Goal: Task Accomplishment & Management: Manage account settings

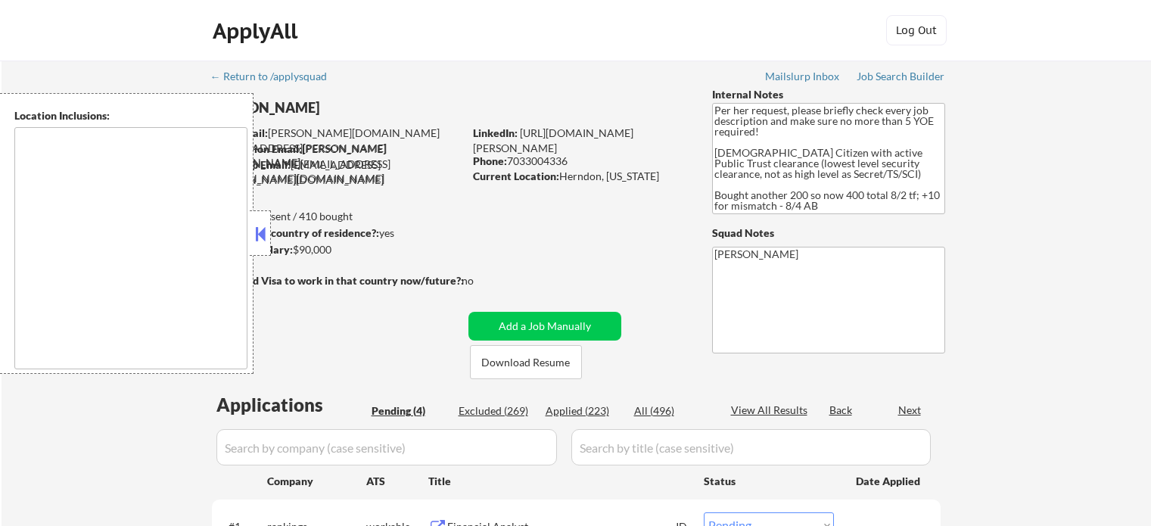
select select ""pending""
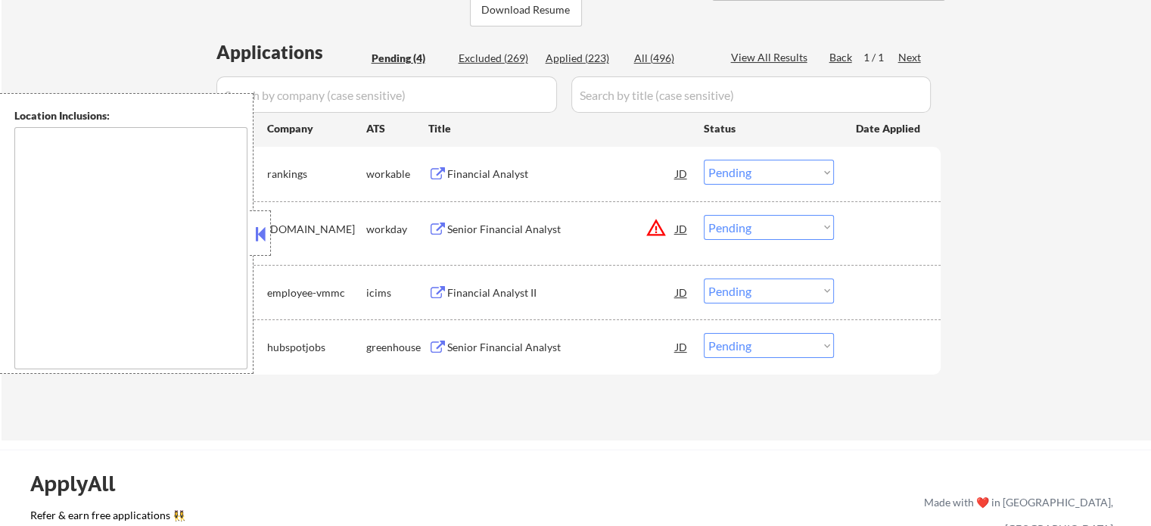
scroll to position [379, 0]
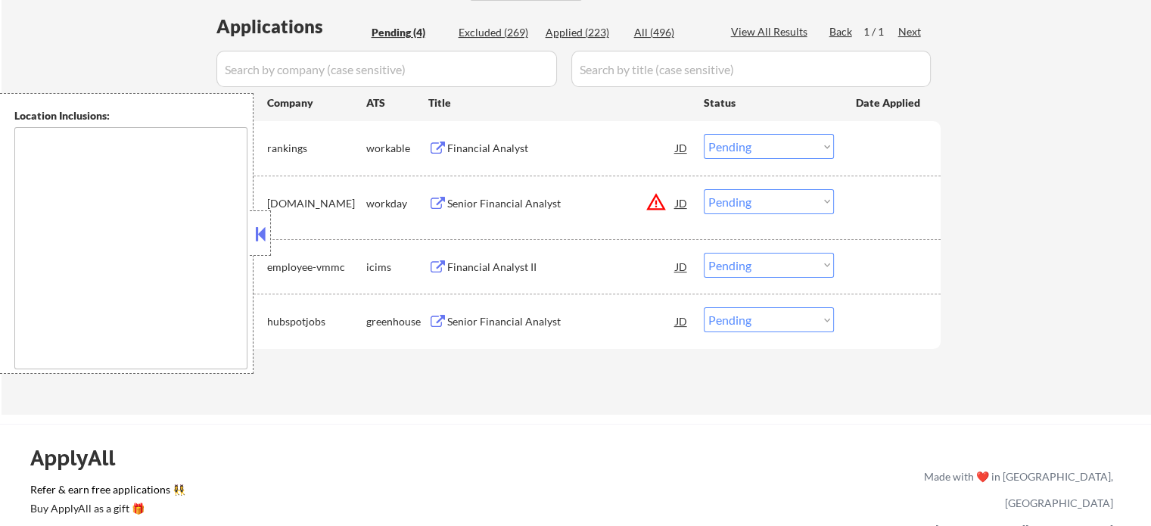
click at [439, 141] on div "Financial Analyst JD" at bounding box center [558, 147] width 261 height 27
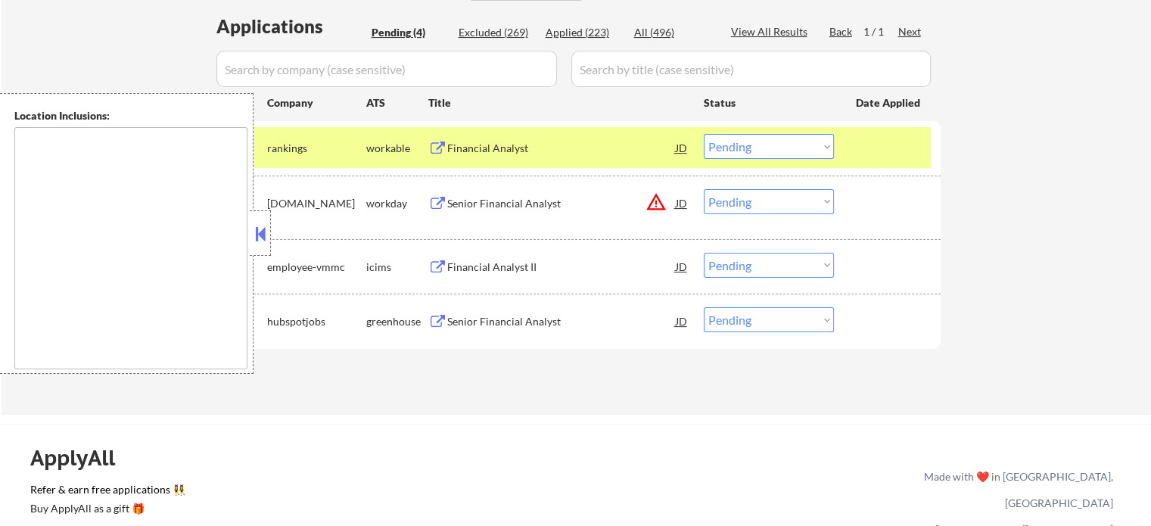
click at [438, 201] on button at bounding box center [437, 204] width 19 height 14
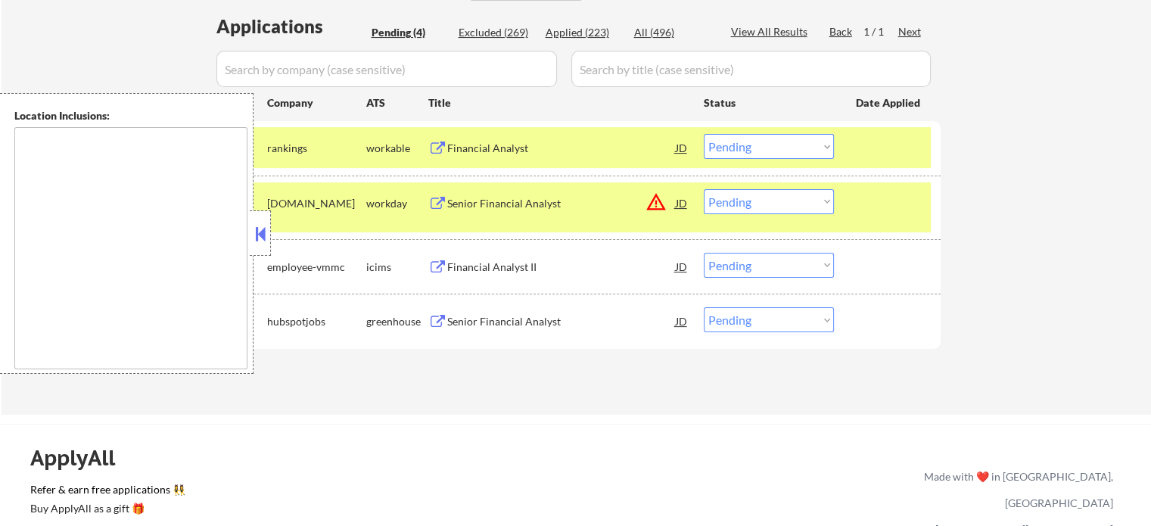
click at [439, 264] on button at bounding box center [437, 267] width 19 height 14
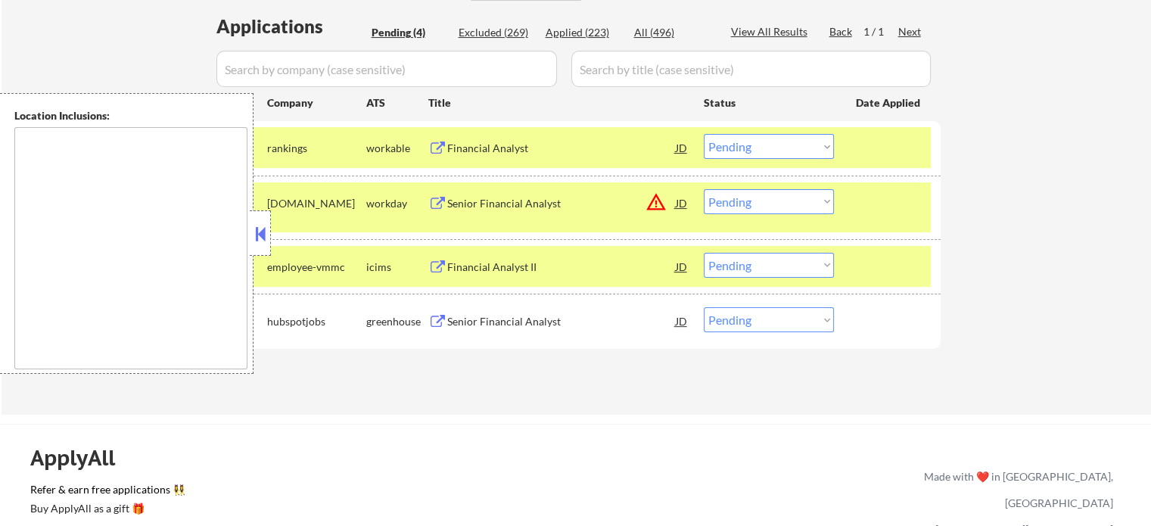
click at [437, 323] on button at bounding box center [437, 322] width 19 height 14
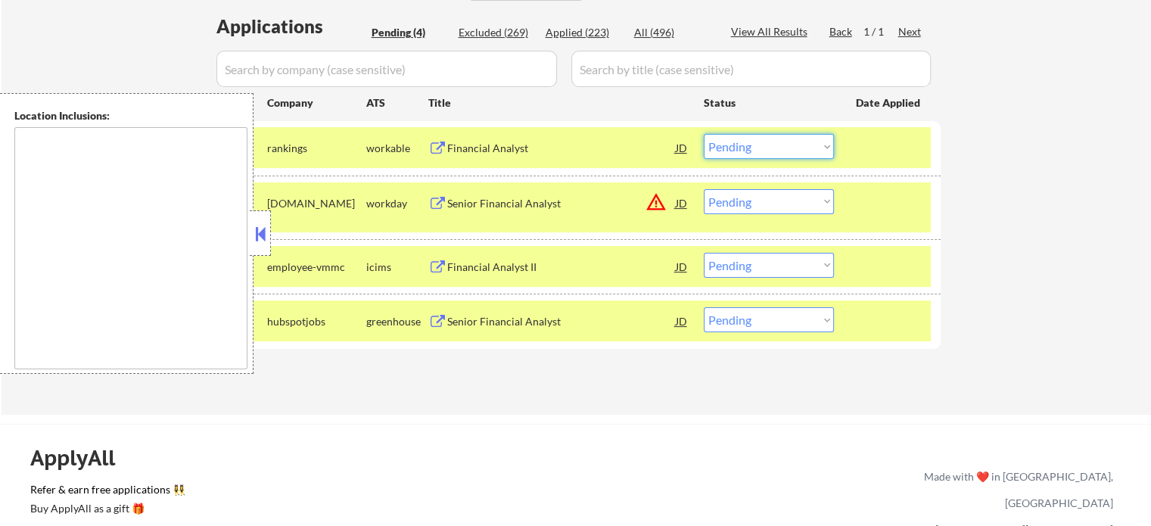
click at [752, 154] on select "Choose an option... Pending Applied Excluded (Questions) Excluded (Expired) Exc…" at bounding box center [769, 146] width 130 height 25
click at [704, 134] on select "Choose an option... Pending Applied Excluded (Questions) Excluded (Expired) Exc…" at bounding box center [769, 146] width 130 height 25
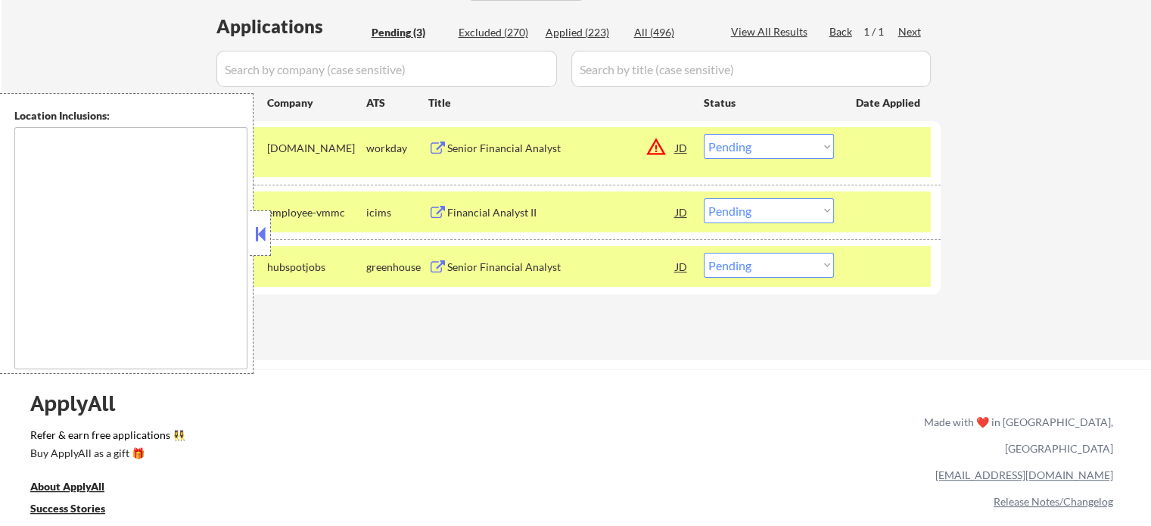
click at [659, 142] on button "warning_amber" at bounding box center [656, 146] width 21 height 21
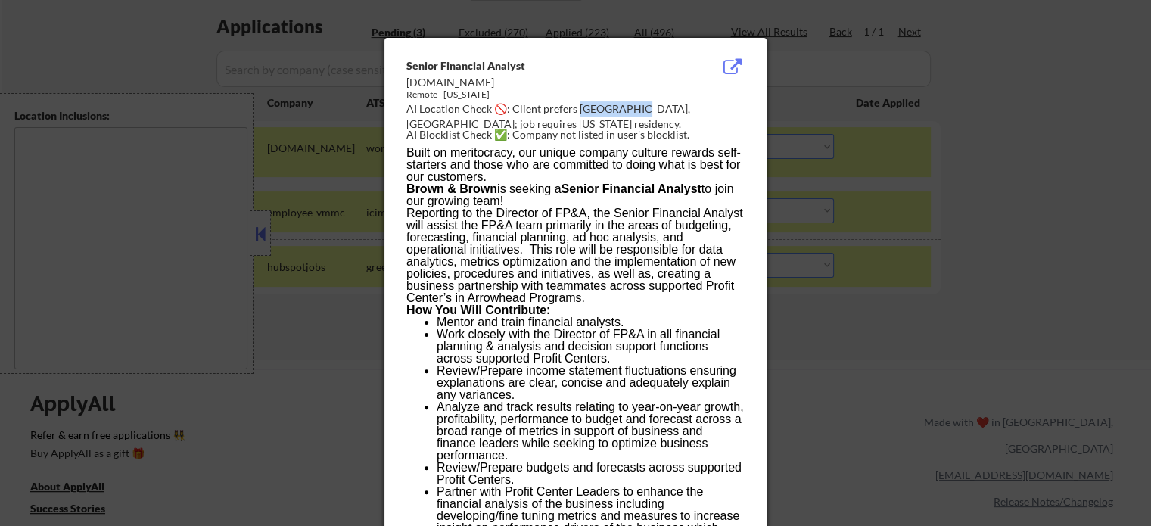
drag, startPoint x: 636, startPoint y: 107, endPoint x: 578, endPoint y: 111, distance: 57.7
click at [578, 111] on div "AI Location Check 🚫: Client prefers [GEOGRAPHIC_DATA], [GEOGRAPHIC_DATA]; job r…" at bounding box center [579, 116] width 344 height 30
copy div "erndon, [GEOGRAPHIC_DATA];"
click at [907, 93] on div at bounding box center [575, 263] width 1151 height 526
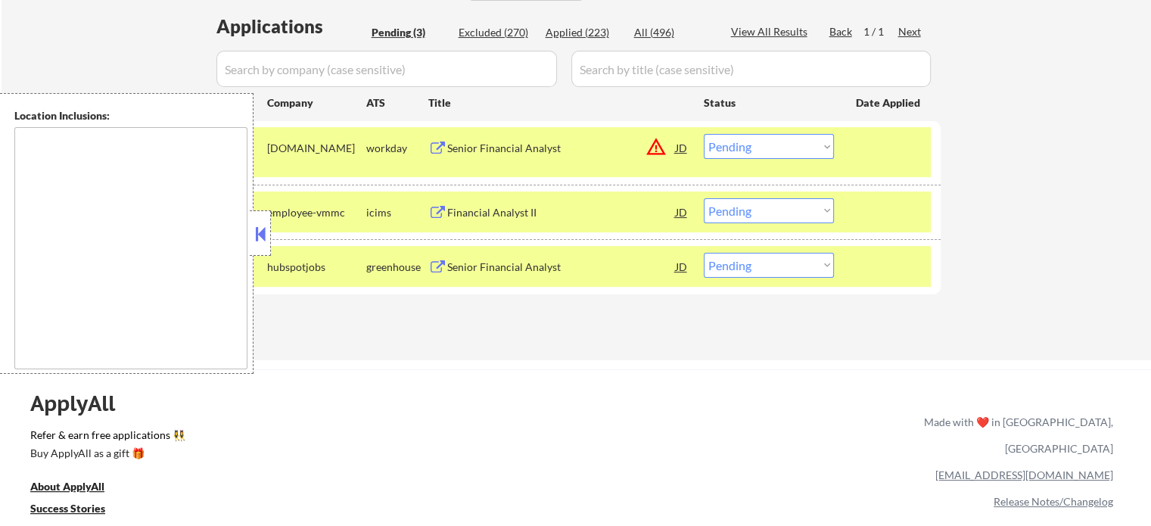
click at [787, 151] on select "Choose an option... Pending Applied Excluded (Questions) Excluded (Expired) Exc…" at bounding box center [769, 146] width 130 height 25
click at [704, 134] on select "Choose an option... Pending Applied Excluded (Questions) Excluded (Expired) Exc…" at bounding box center [769, 146] width 130 height 25
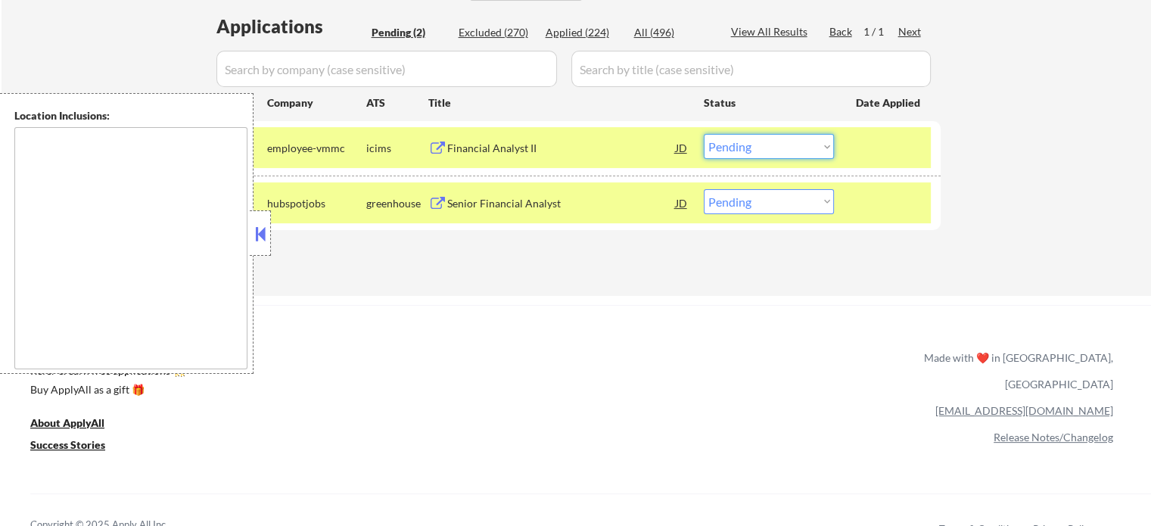
click at [756, 149] on select "Choose an option... Pending Applied Excluded (Questions) Excluded (Expired) Exc…" at bounding box center [769, 146] width 130 height 25
click at [704, 134] on select "Choose an option... Pending Applied Excluded (Questions) Excluded (Expired) Exc…" at bounding box center [769, 146] width 130 height 25
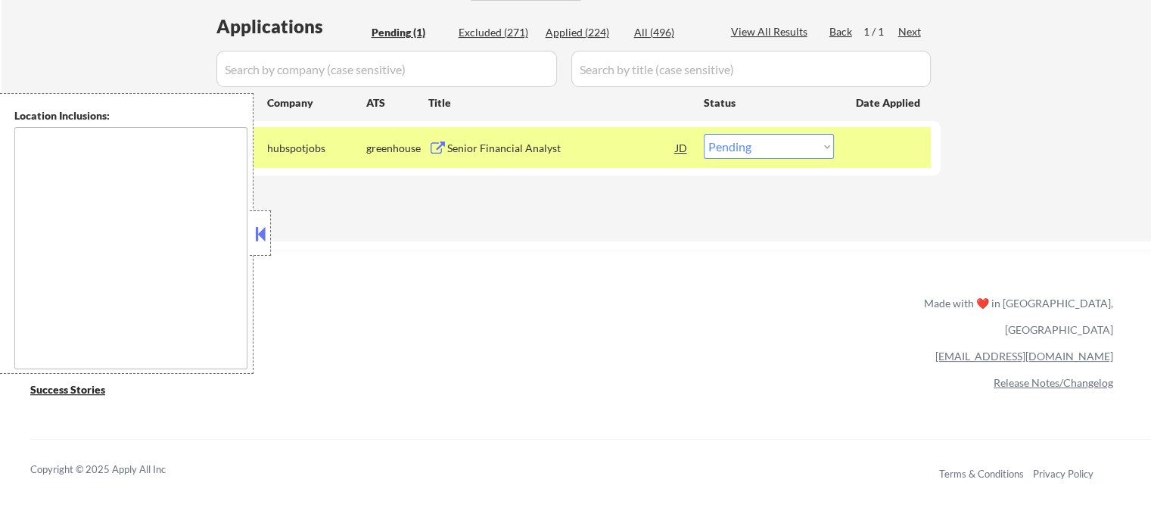
click at [750, 142] on select "Choose an option... Pending Applied Excluded (Questions) Excluded (Expired) Exc…" at bounding box center [769, 146] width 130 height 25
click at [704, 134] on select "Choose an option... Pending Applied Excluded (Questions) Excluded (Expired) Exc…" at bounding box center [769, 146] width 130 height 25
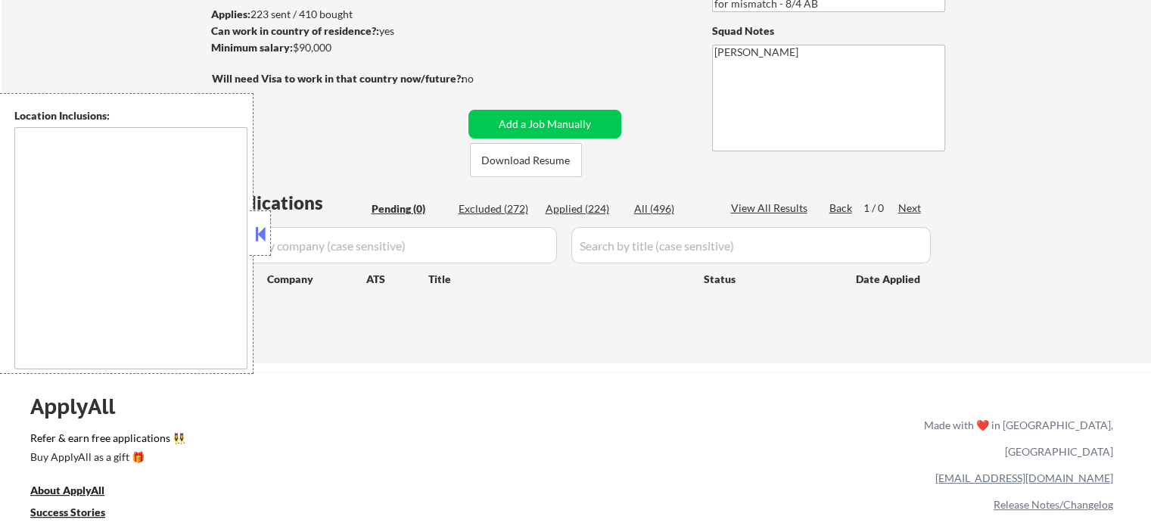
scroll to position [76, 0]
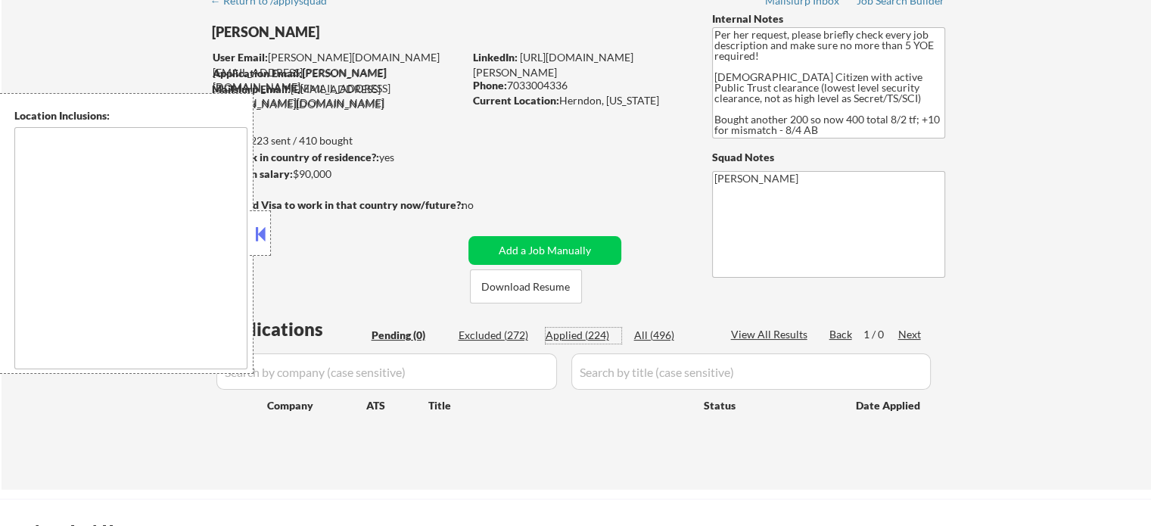
click at [582, 333] on div "Applied (224)" at bounding box center [584, 335] width 76 height 15
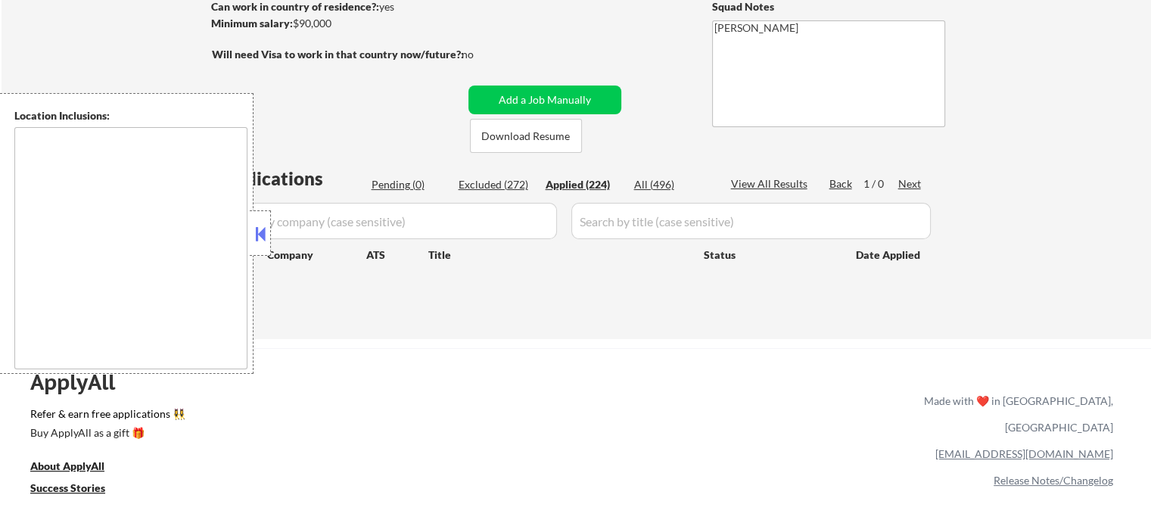
scroll to position [227, 0]
select select ""applied""
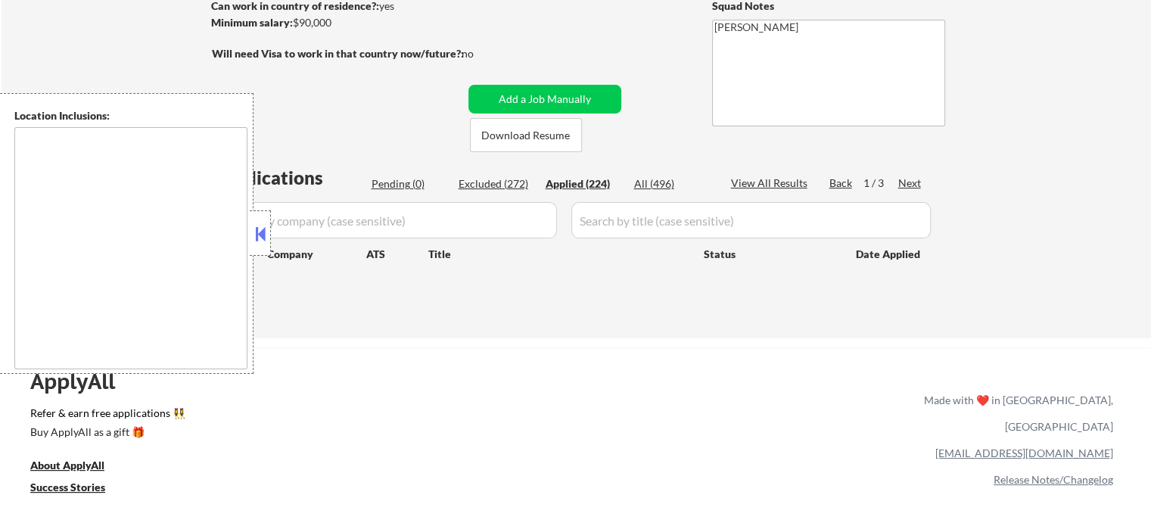
select select ""applied""
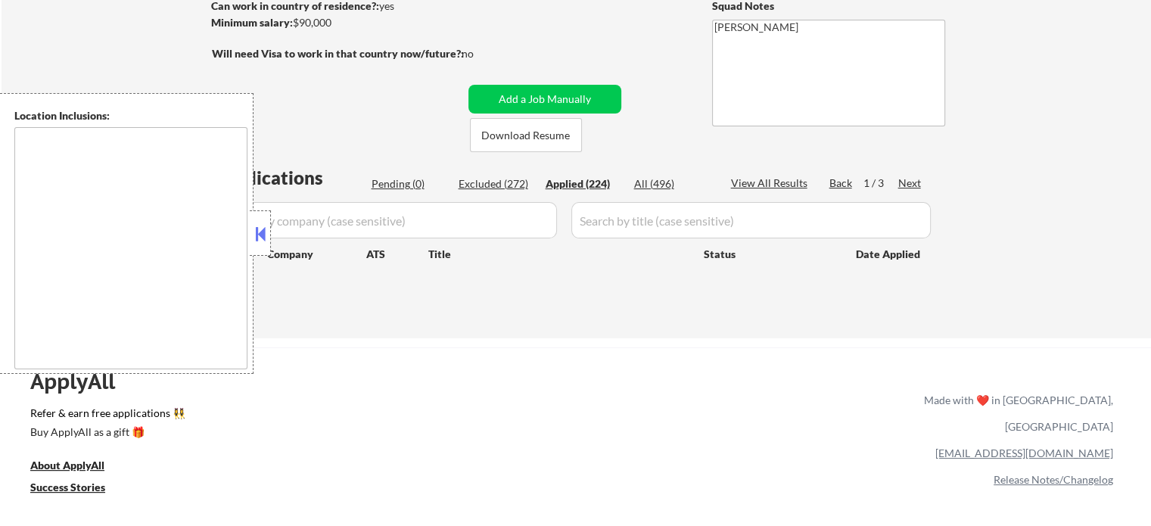
select select ""applied""
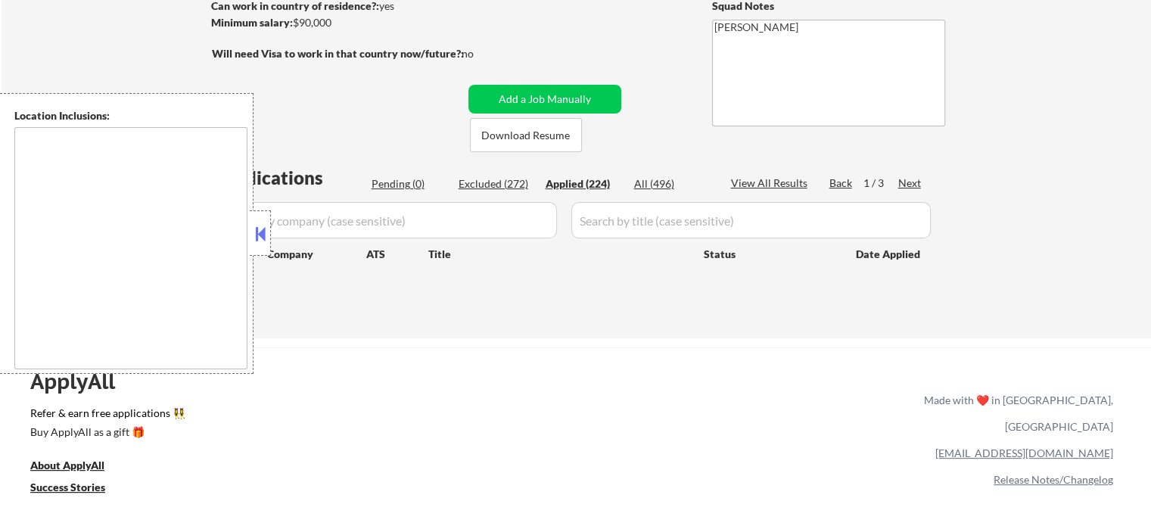
select select ""applied""
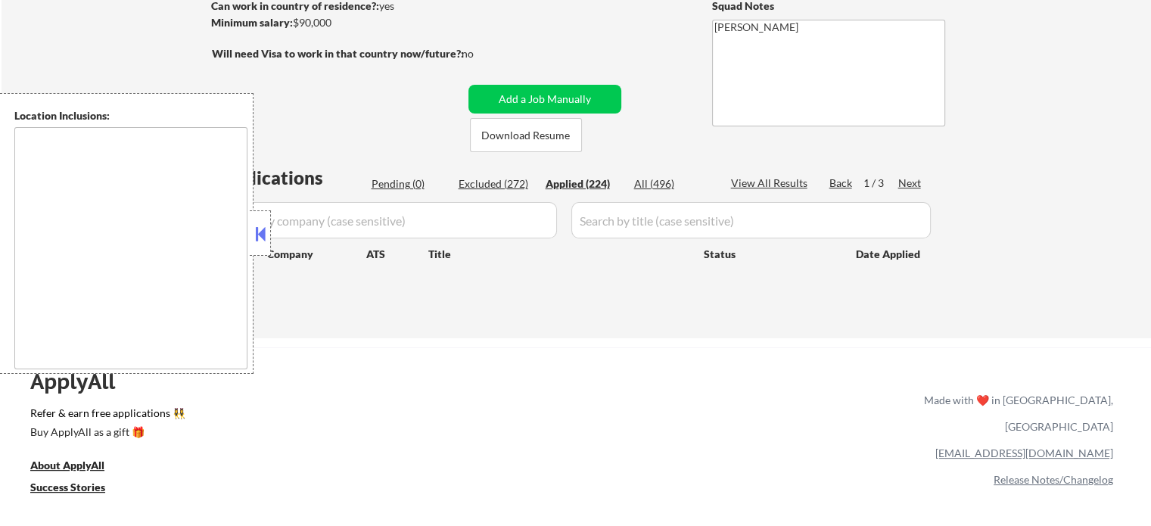
select select ""applied""
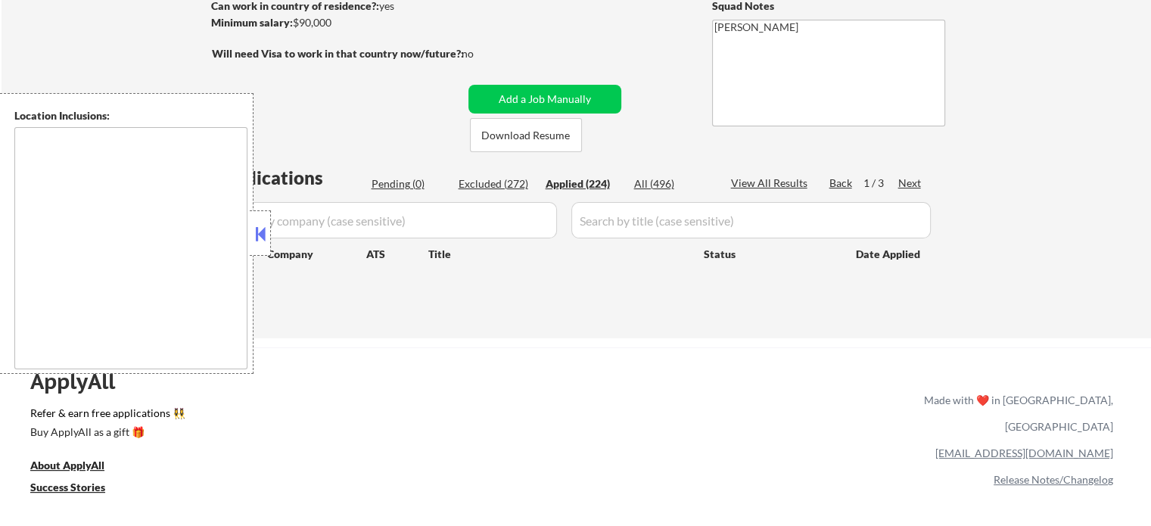
select select ""applied""
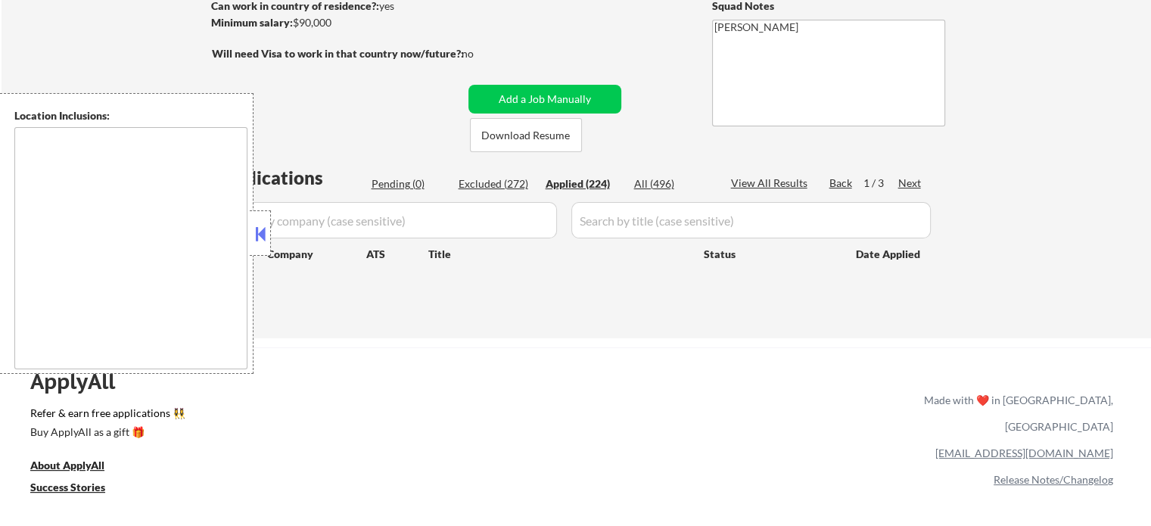
select select ""applied""
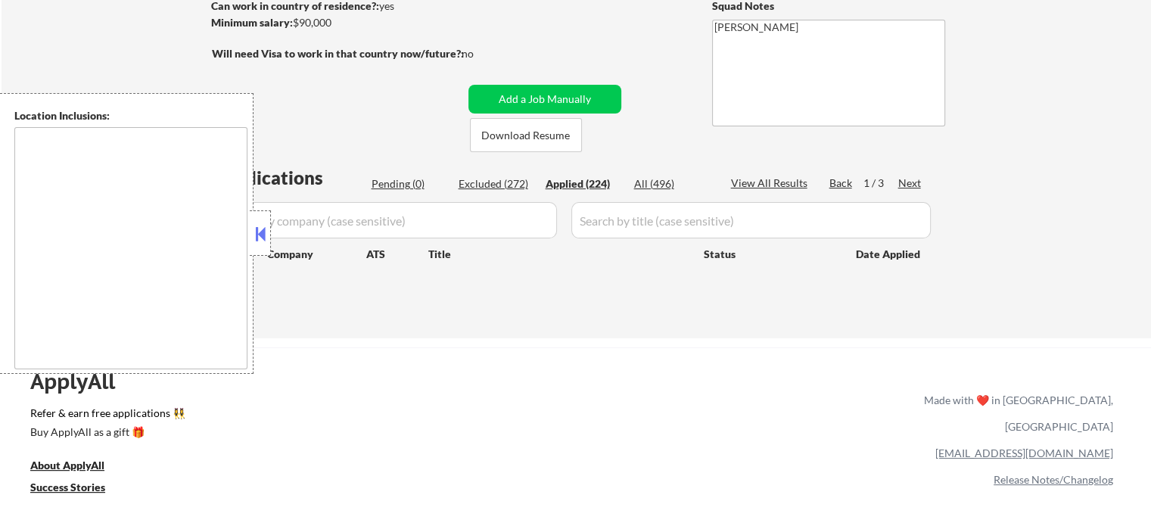
select select ""applied""
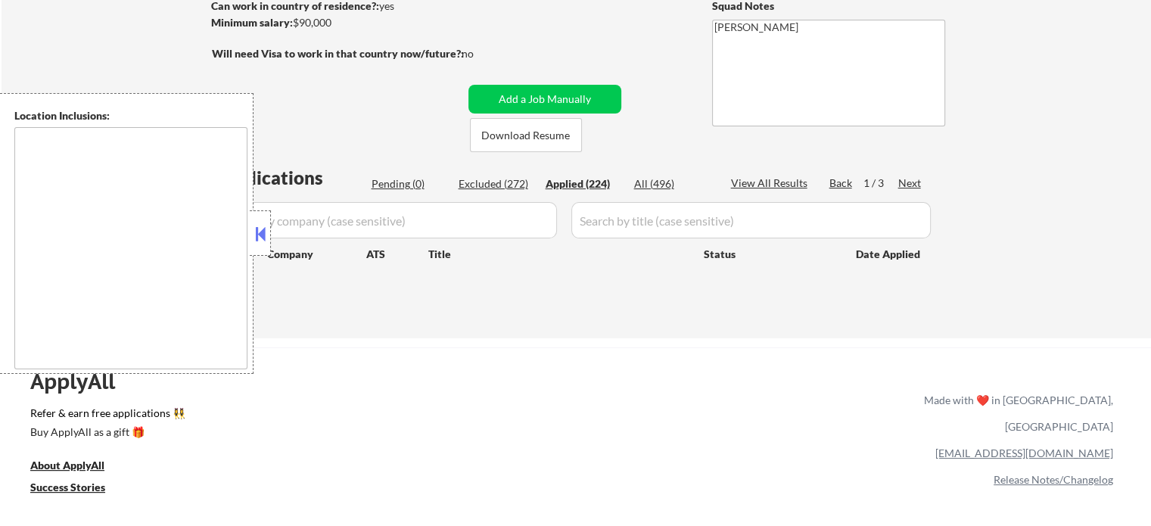
select select ""applied""
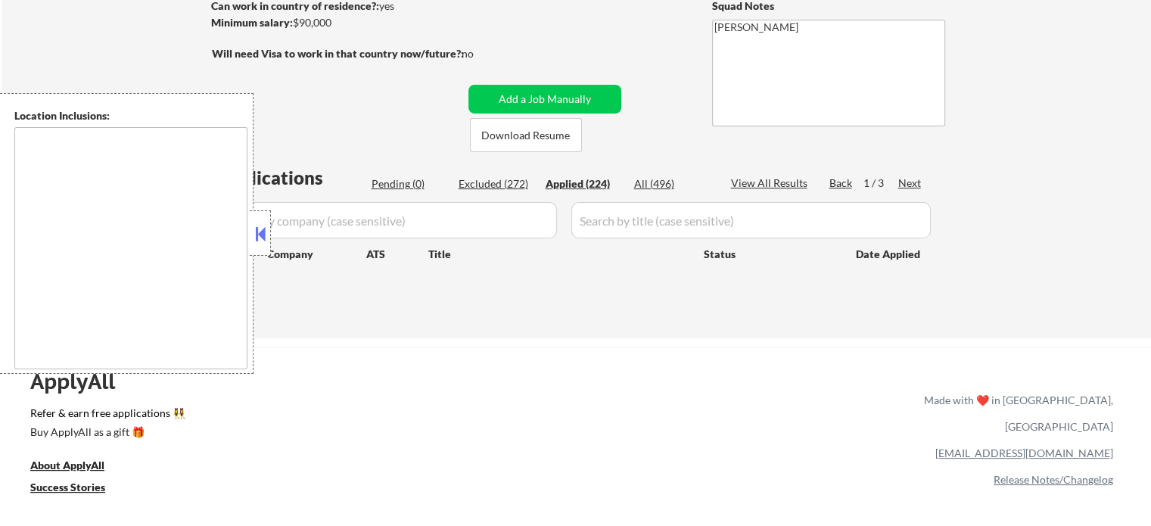
select select ""applied""
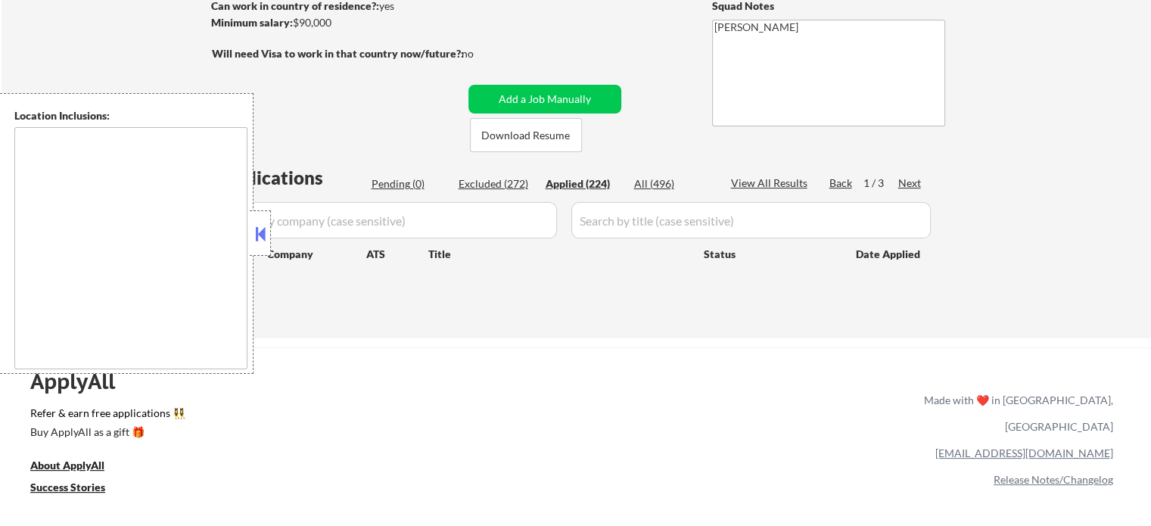
select select ""applied""
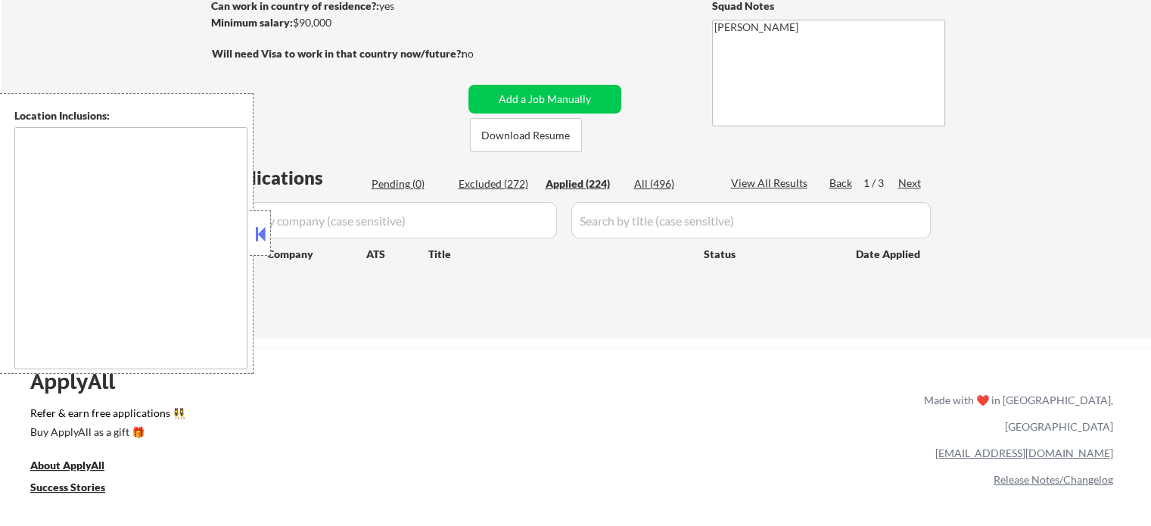
select select ""applied""
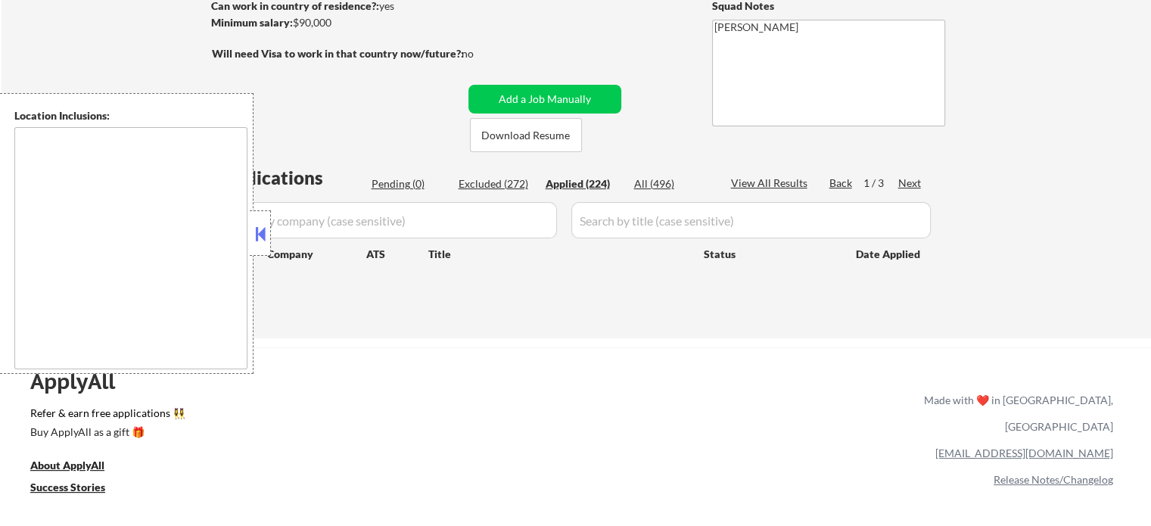
select select ""applied""
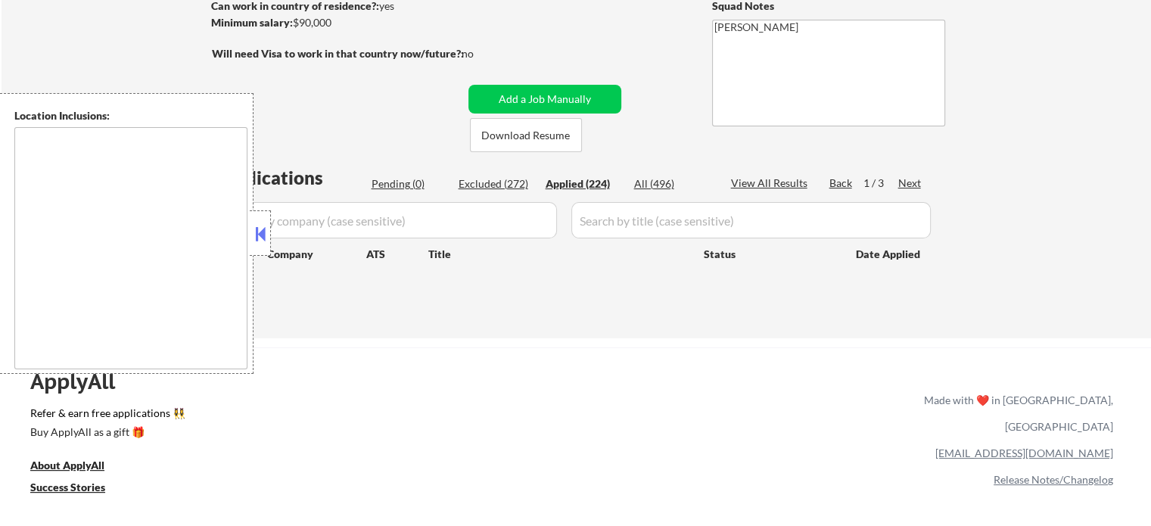
select select ""applied""
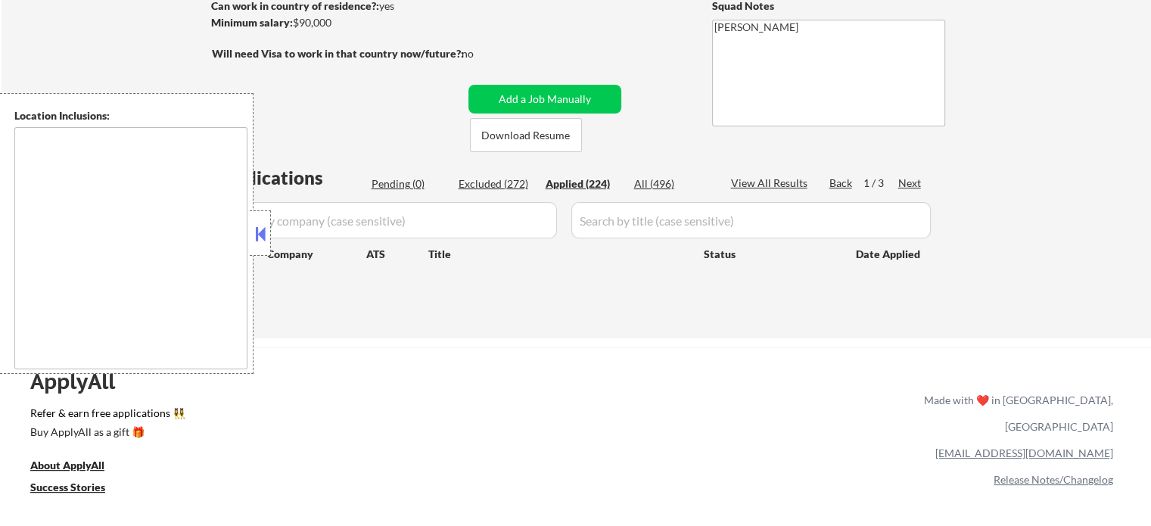
select select ""applied""
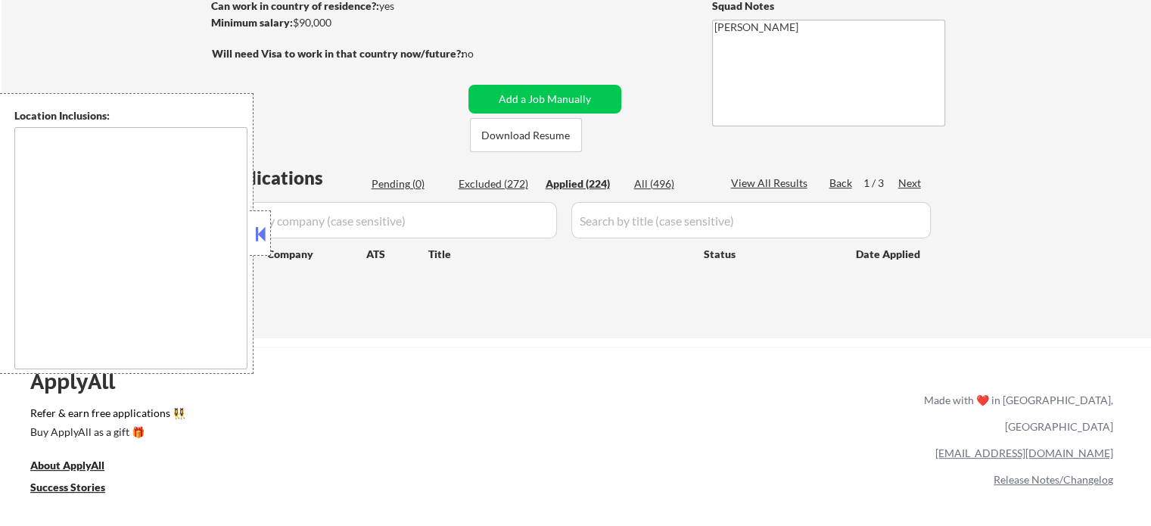
select select ""applied""
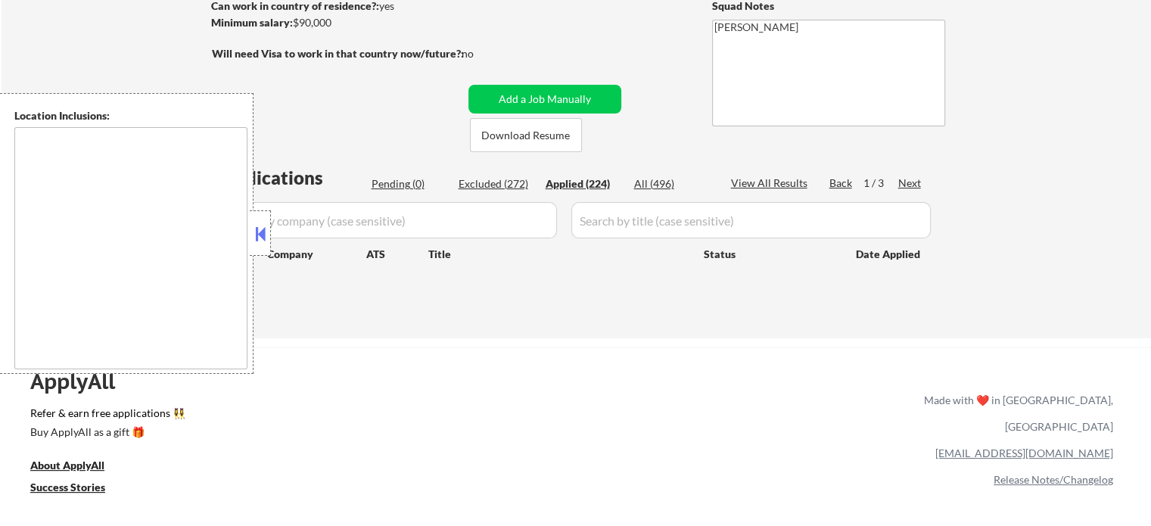
select select ""applied""
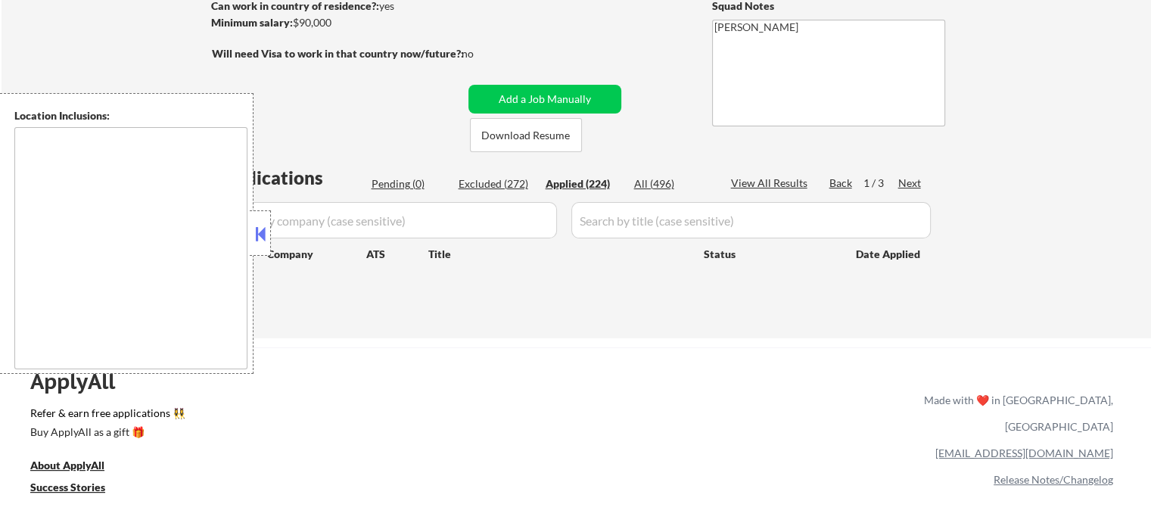
select select ""applied""
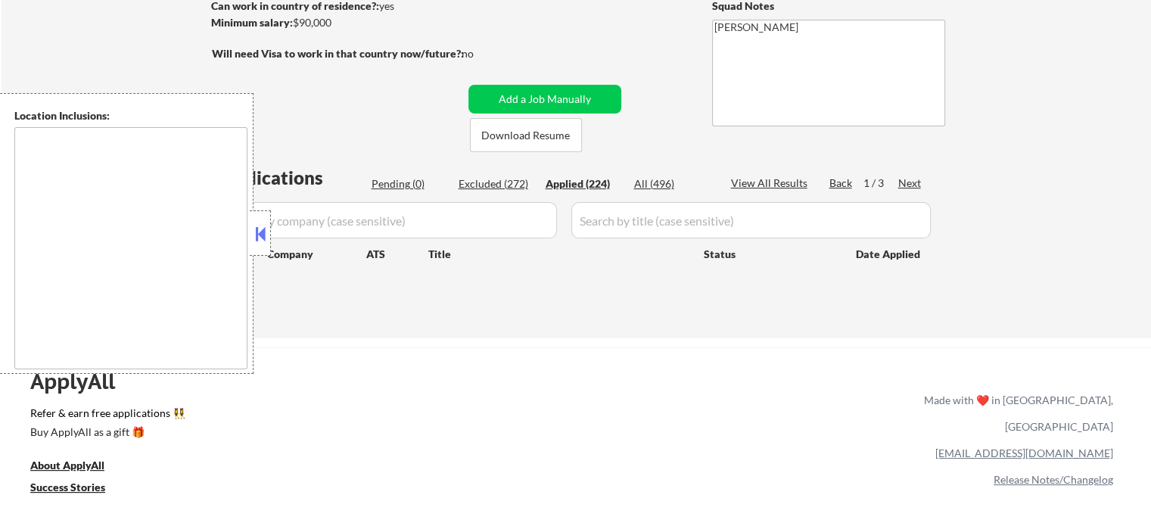
select select ""applied""
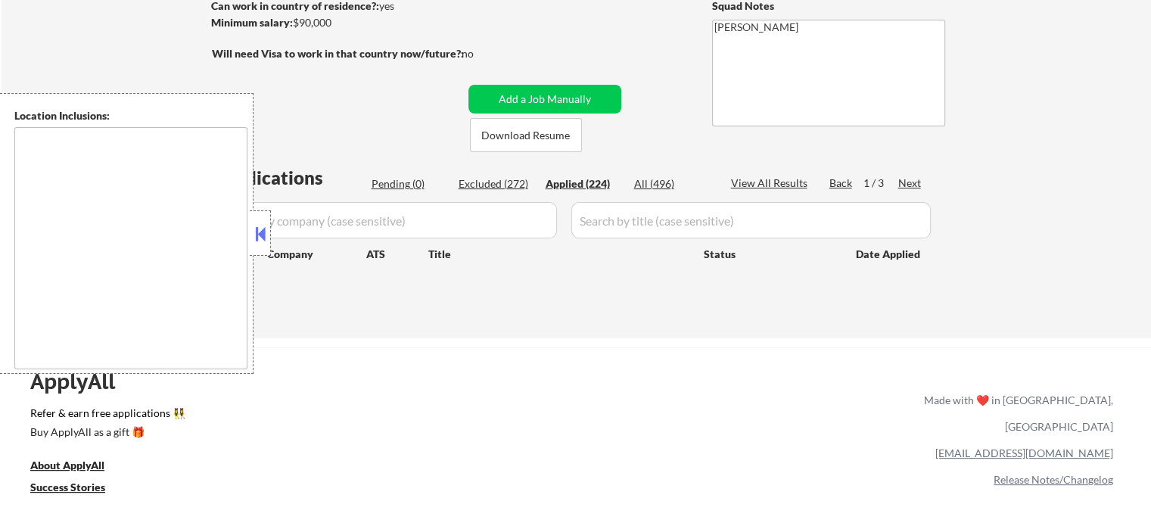
select select ""applied""
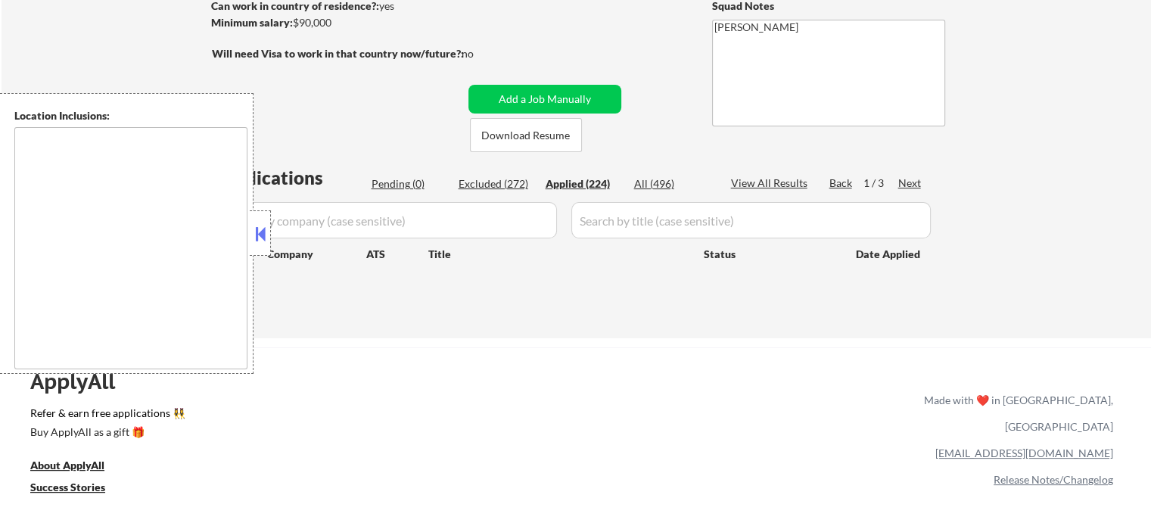
select select ""applied""
